Goal: Information Seeking & Learning: Learn about a topic

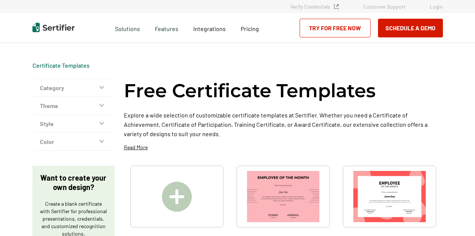
scroll to position [187, 0]
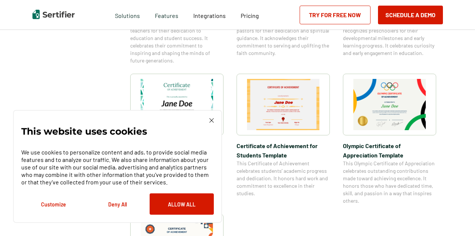
scroll to position [448, 0]
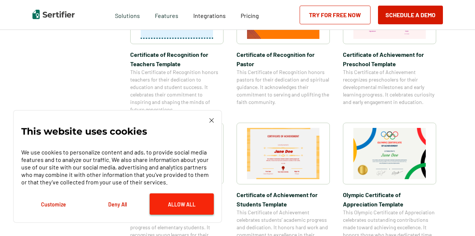
click at [171, 205] on button "Allow All" at bounding box center [182, 203] width 64 height 21
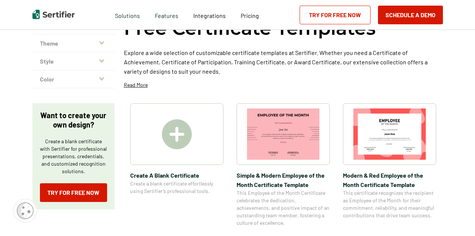
scroll to position [37, 0]
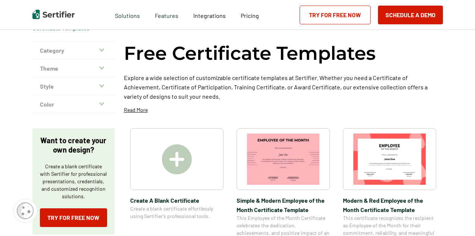
click at [103, 65] on icon "button" at bounding box center [101, 68] width 5 height 6
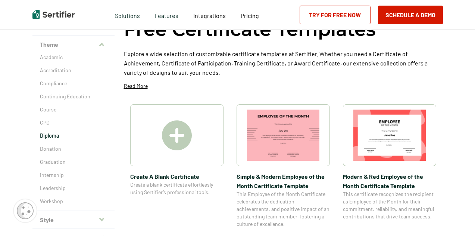
scroll to position [75, 0]
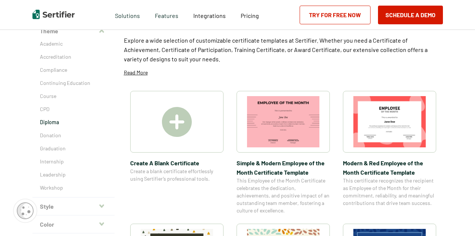
click at [66, 122] on p "Diploma" at bounding box center [73, 121] width 67 height 7
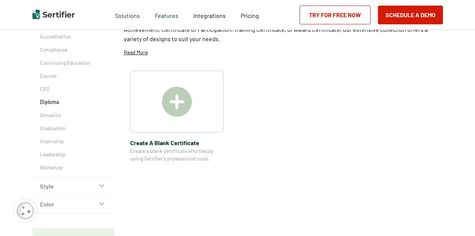
scroll to position [112, 0]
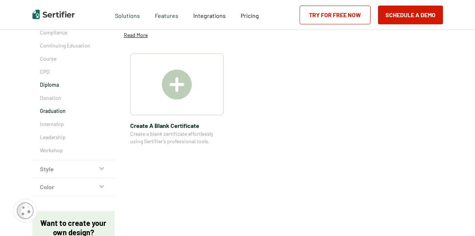
click at [47, 111] on p "Graduation" at bounding box center [73, 110] width 67 height 7
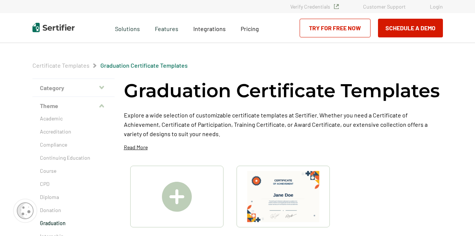
click at [77, 63] on link "Certificate Templates" at bounding box center [60, 65] width 57 height 7
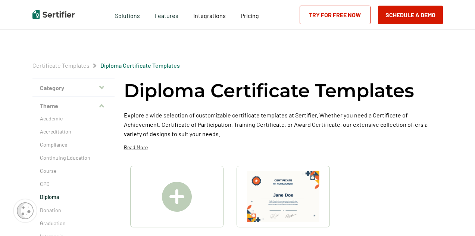
scroll to position [112, 0]
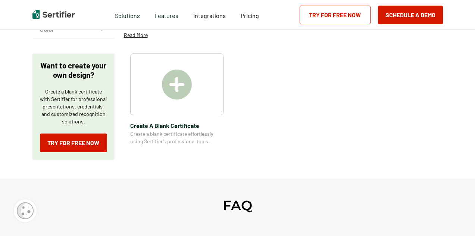
scroll to position [75, 0]
